Goal: Communication & Community: Answer question/provide support

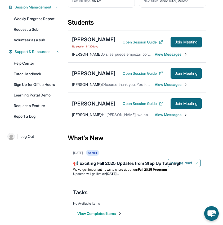
scroll to position [103, 0]
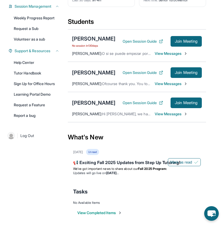
click at [161, 116] on span "View Messages" at bounding box center [170, 113] width 33 height 5
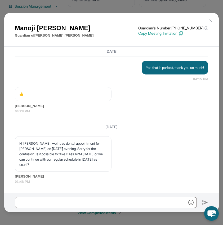
scroll to position [3408, 0]
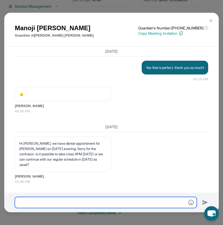
click at [92, 200] on input "text" at bounding box center [106, 201] width 182 height 11
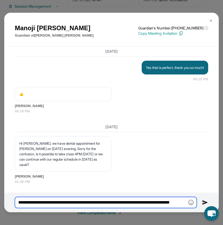
type input "**********"
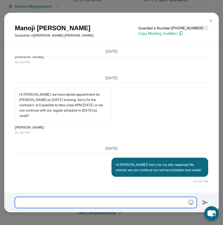
scroll to position [3457, 0]
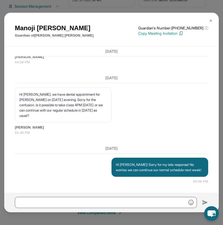
click at [209, 19] on img at bounding box center [210, 21] width 4 height 4
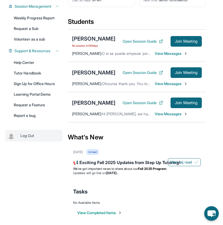
click at [10, 138] on img at bounding box center [10, 135] width 7 height 7
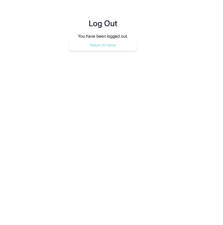
click at [107, 46] on button "Return to home" at bounding box center [103, 45] width 68 height 12
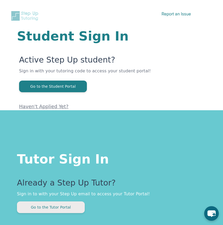
click at [68, 205] on button "Go to the Tutor Portal" at bounding box center [51, 207] width 68 height 12
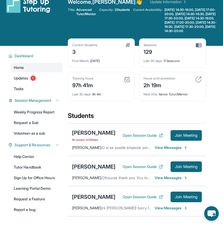
scroll to position [8, 0]
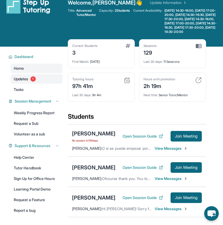
click at [27, 81] on span "Updates" at bounding box center [21, 78] width 15 height 5
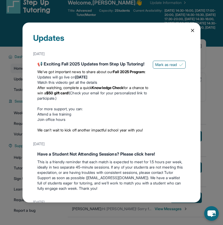
click at [191, 30] on icon at bounding box center [192, 30] width 5 height 5
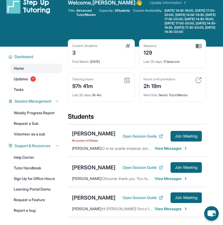
scroll to position [0, 0]
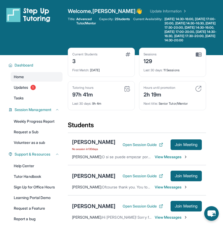
click at [150, 11] on link "Update Information" at bounding box center [168, 10] width 37 height 5
click at [151, 11] on link "Update Information" at bounding box center [168, 10] width 37 height 5
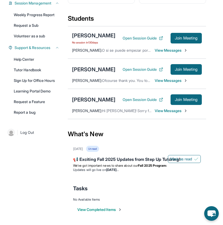
scroll to position [119, 0]
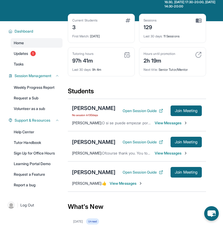
scroll to position [34, 0]
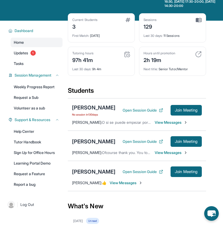
click at [116, 185] on span "View Messages" at bounding box center [125, 182] width 33 height 5
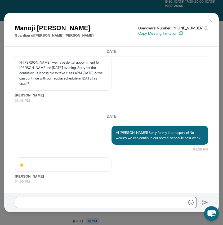
scroll to position [3489, 0]
click at [211, 19] on img at bounding box center [210, 21] width 4 height 4
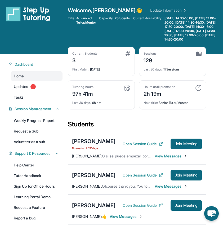
scroll to position [0, 0]
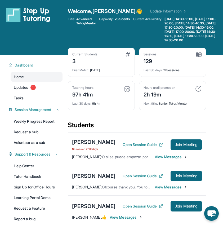
click at [98, 10] on span "Welcome, Tanya 👋" at bounding box center [105, 10] width 75 height 7
